Goal: Information Seeking & Learning: Learn about a topic

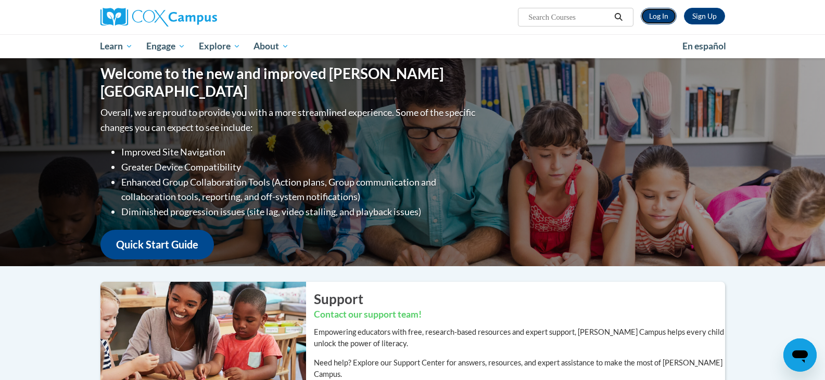
click at [662, 10] on link "Log In" at bounding box center [659, 16] width 36 height 17
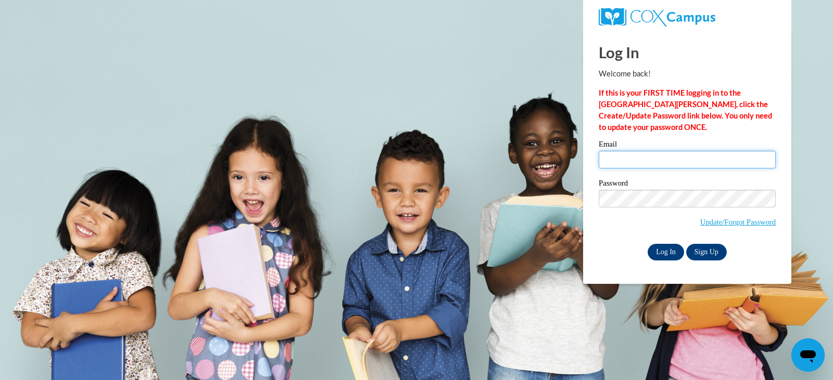
type input "[EMAIL_ADDRESS][PERSON_NAME][PERSON_NAME][DOMAIN_NAME]"
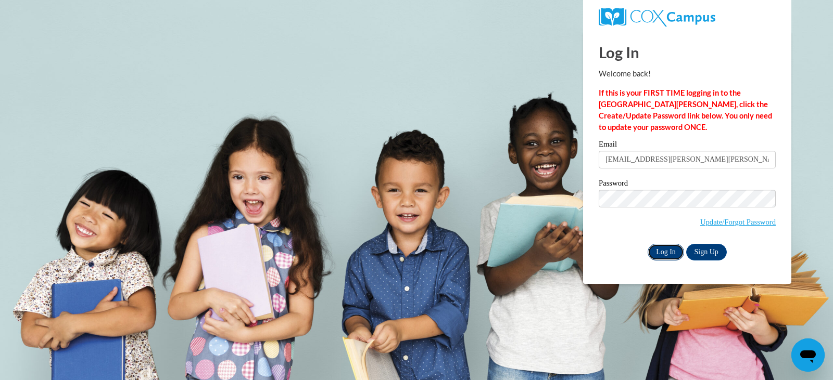
click at [665, 248] on input "Log In" at bounding box center [665, 252] width 36 height 17
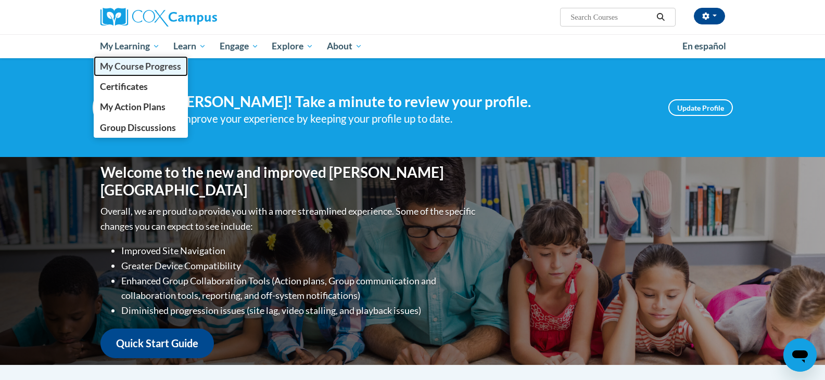
click at [124, 69] on span "My Course Progress" at bounding box center [140, 66] width 81 height 11
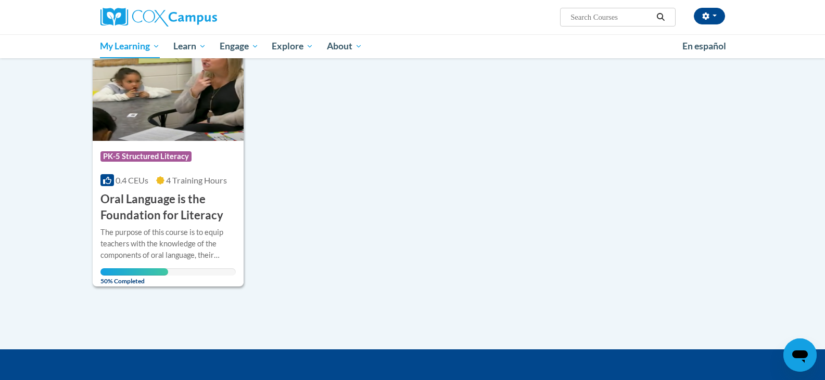
scroll to position [157, 0]
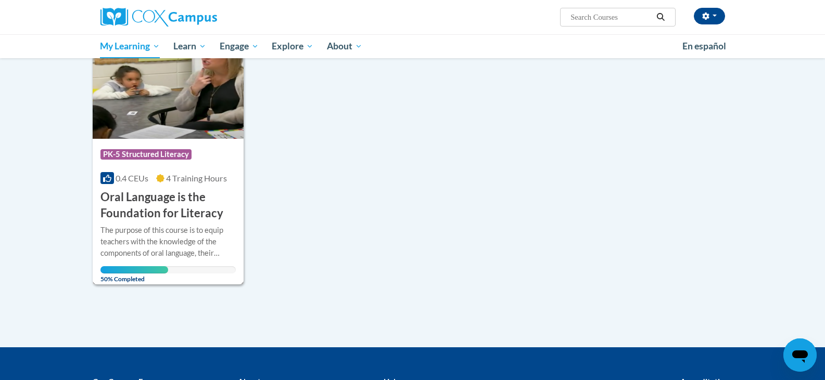
click at [139, 206] on h3 "Oral Language is the Foundation for Literacy" at bounding box center [168, 205] width 136 height 32
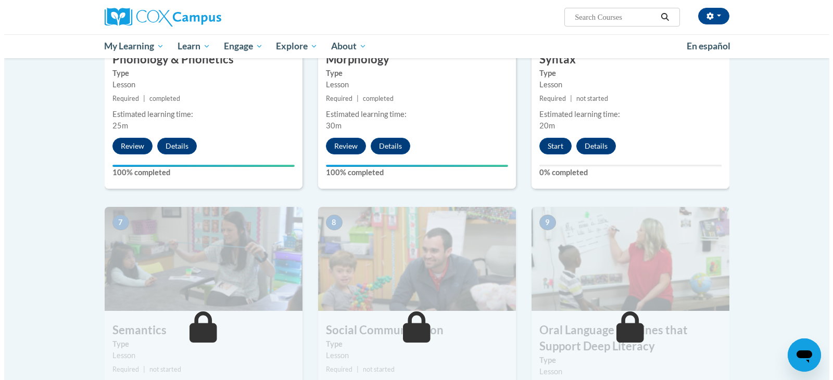
scroll to position [682, 0]
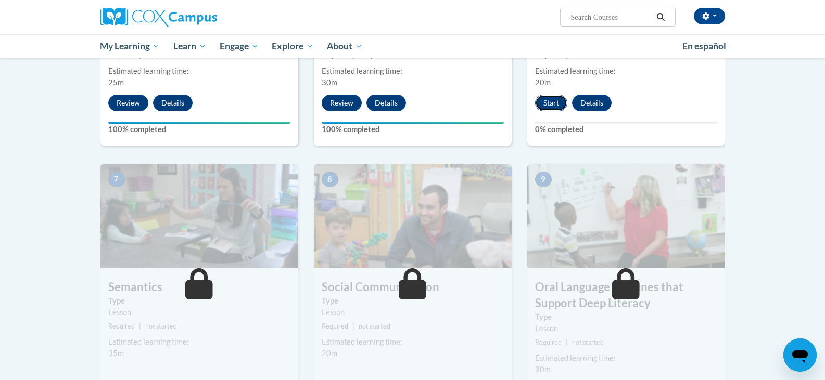
click at [550, 104] on button "Start" at bounding box center [551, 103] width 32 height 17
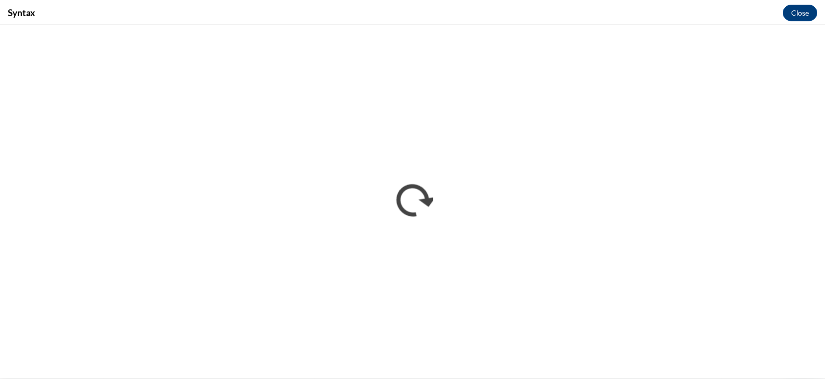
scroll to position [0, 0]
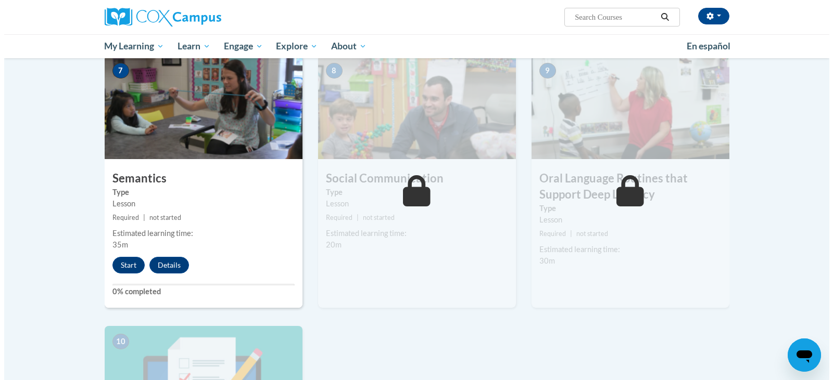
scroll to position [786, 0]
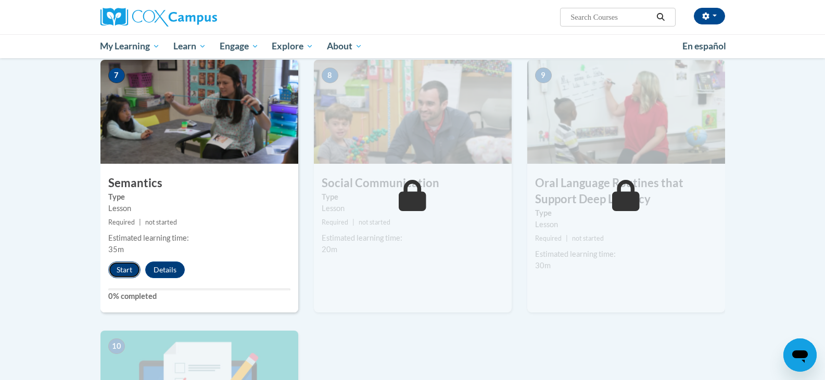
click at [123, 271] on button "Start" at bounding box center [124, 270] width 32 height 17
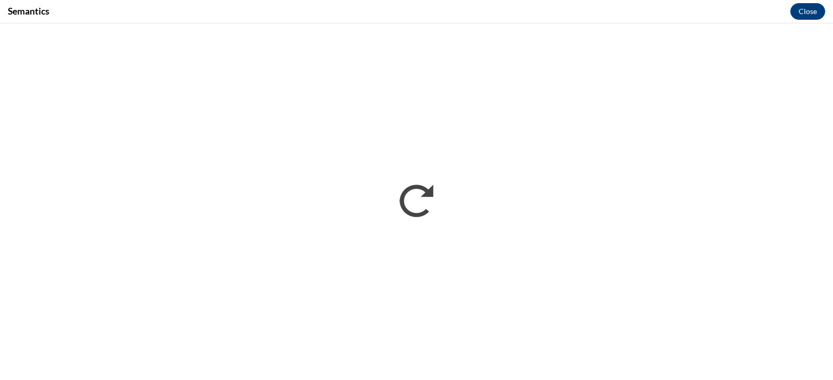
scroll to position [0, 0]
